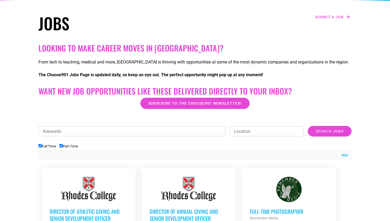
scroll to position [198, 0]
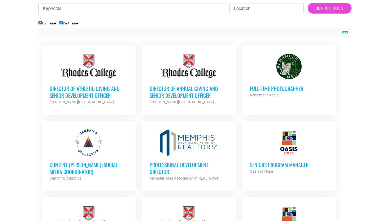
click at [165, 81] on div "Director of Annual Giving and Senior Development Officer [PERSON_NAME] College …" at bounding box center [189, 92] width 78 height 25
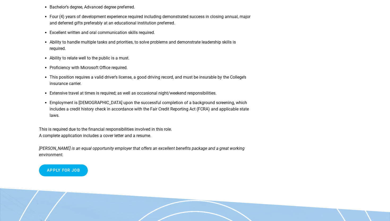
scroll to position [281, 0]
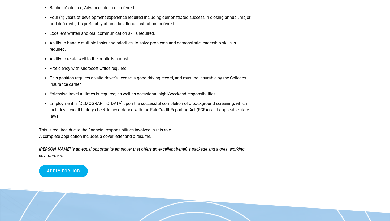
click at [54, 165] on input "Apply for job" at bounding box center [63, 171] width 49 height 12
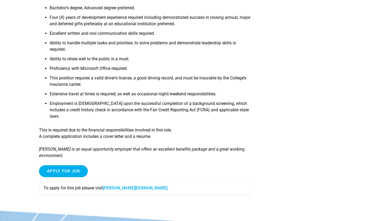
click at [127, 185] on link "rhodes.wd5.myworkdayjobs.com" at bounding box center [135, 187] width 64 height 5
